Goal: Submit feedback/report problem

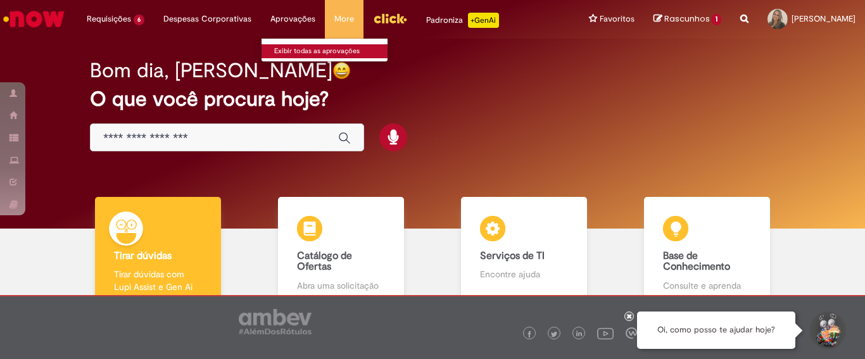
click at [305, 53] on link "Exibir todas as aprovações" at bounding box center [330, 51] width 139 height 14
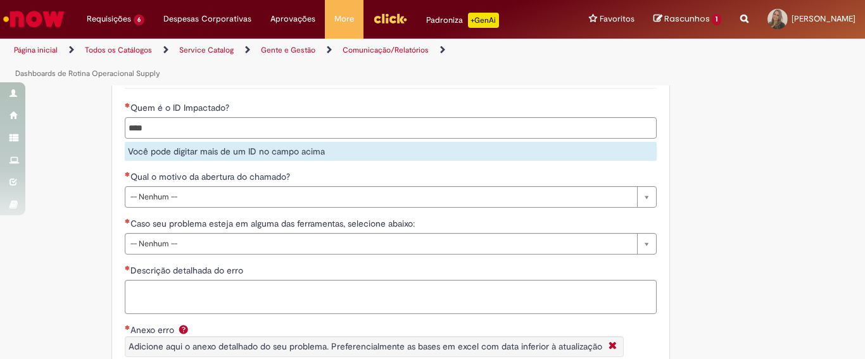
scroll to position [522, 0]
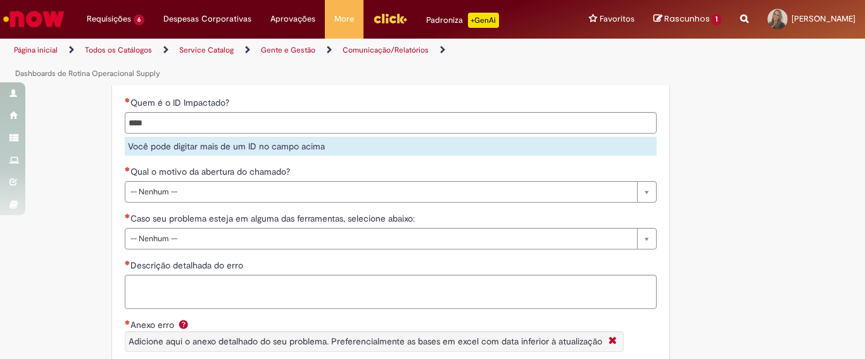
click at [340, 118] on input "Quem é o ID Impactado?" at bounding box center [417, 122] width 584 height 19
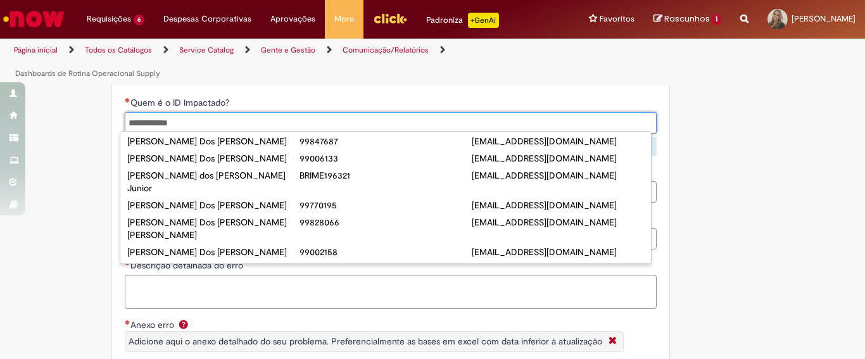
scroll to position [0, 0]
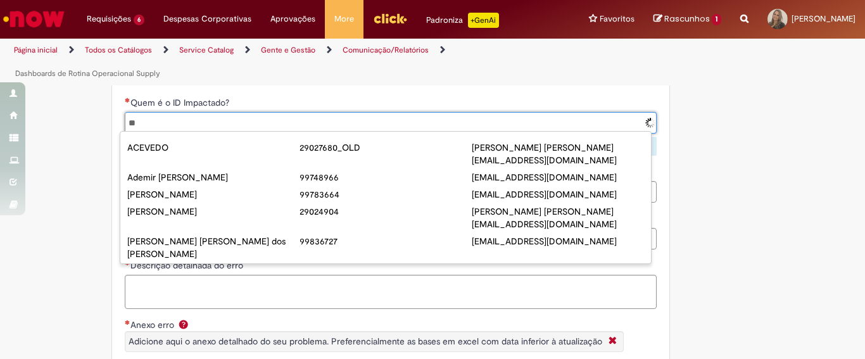
type input "*"
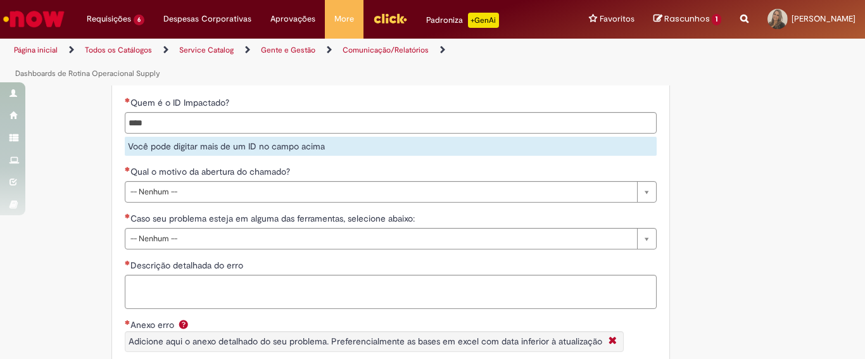
click at [305, 133] on ul at bounding box center [391, 123] width 532 height 22
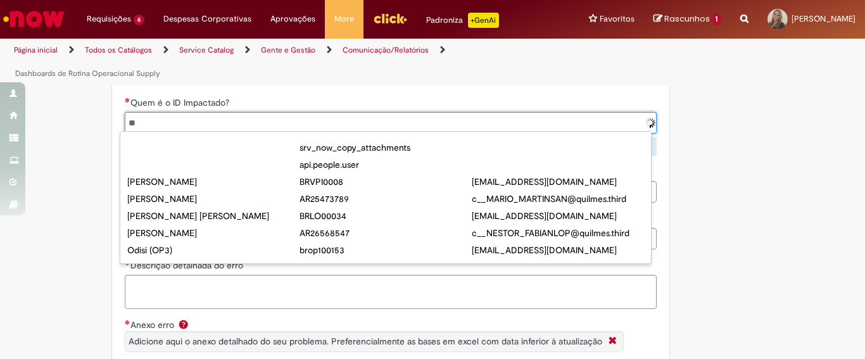
type input "*"
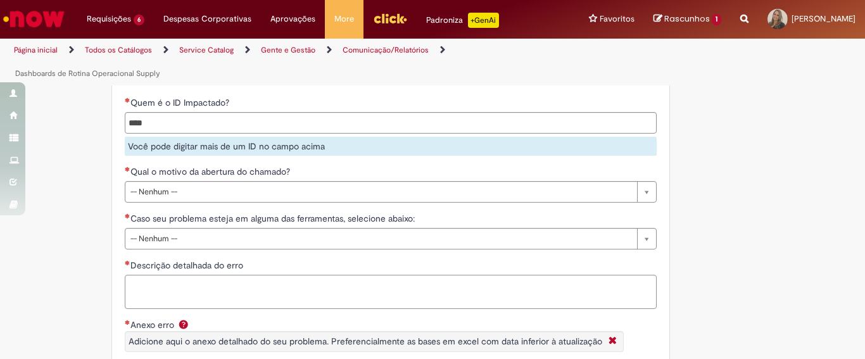
click at [315, 287] on textarea "Descrição detalhada do erro" at bounding box center [391, 292] width 532 height 34
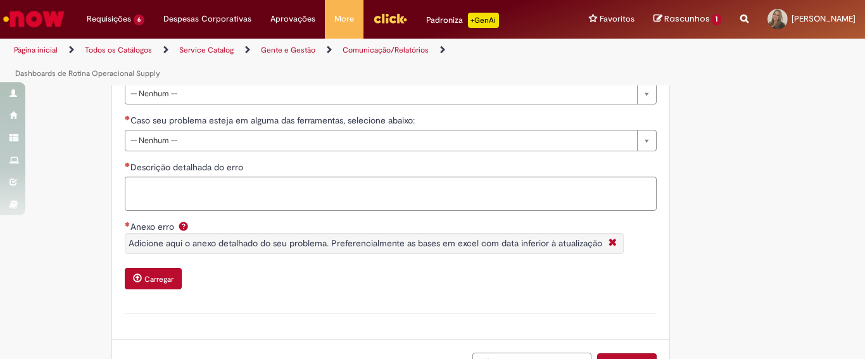
scroll to position [668, 0]
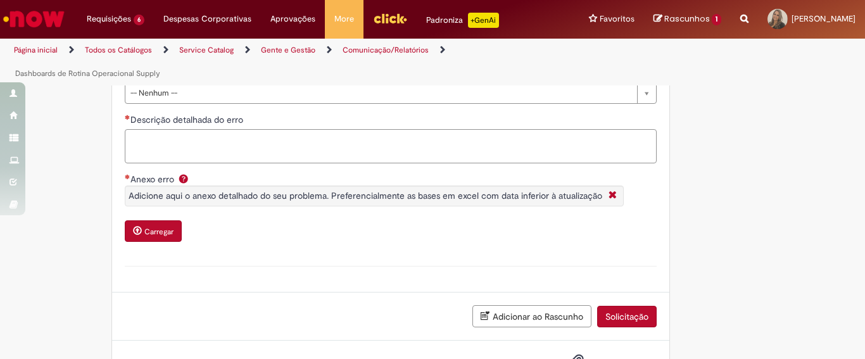
click at [359, 149] on textarea "Descrição detalhada do erro" at bounding box center [391, 146] width 532 height 34
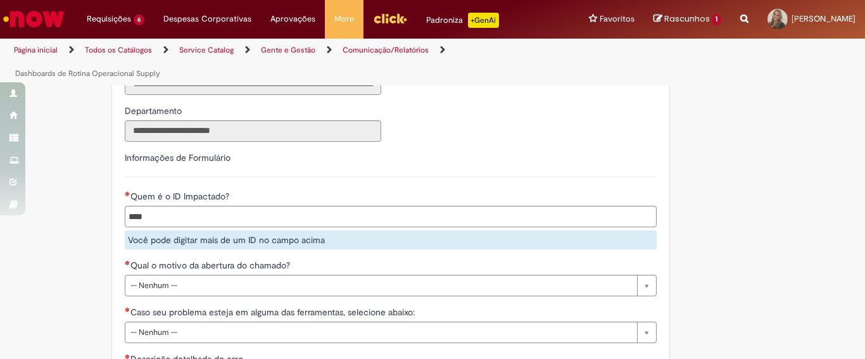
scroll to position [579, 0]
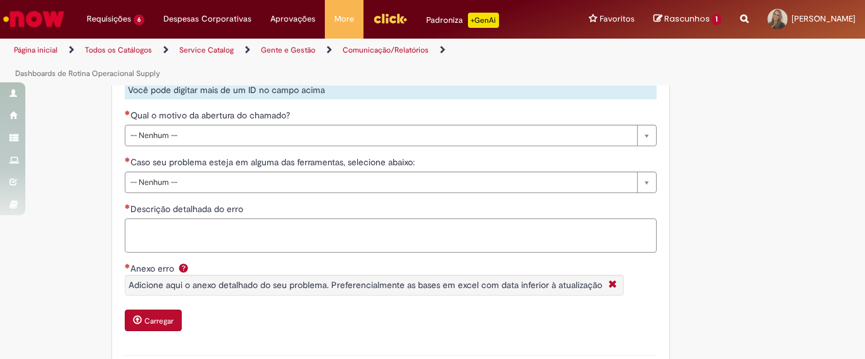
click at [308, 238] on textarea "Descrição detalhada do erro" at bounding box center [391, 235] width 532 height 34
